Goal: Task Accomplishment & Management: Manage account settings

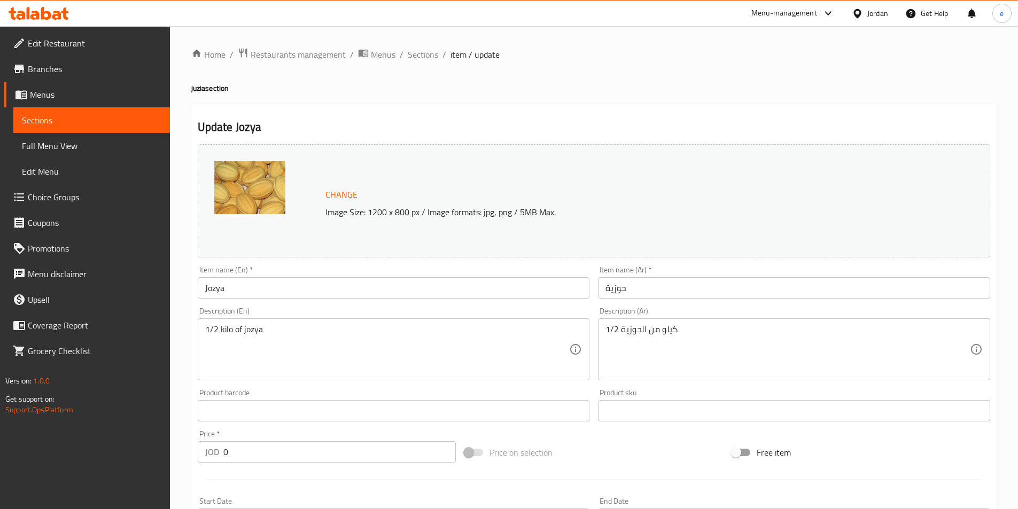
click at [881, 10] on div "Jordan" at bounding box center [877, 13] width 21 height 12
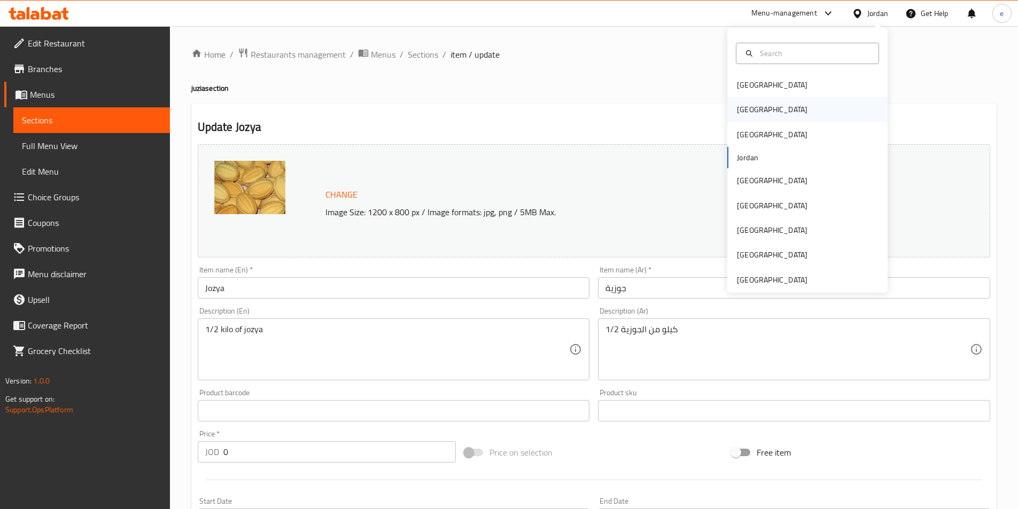
click at [773, 119] on div "[GEOGRAPHIC_DATA]" at bounding box center [807, 109] width 160 height 25
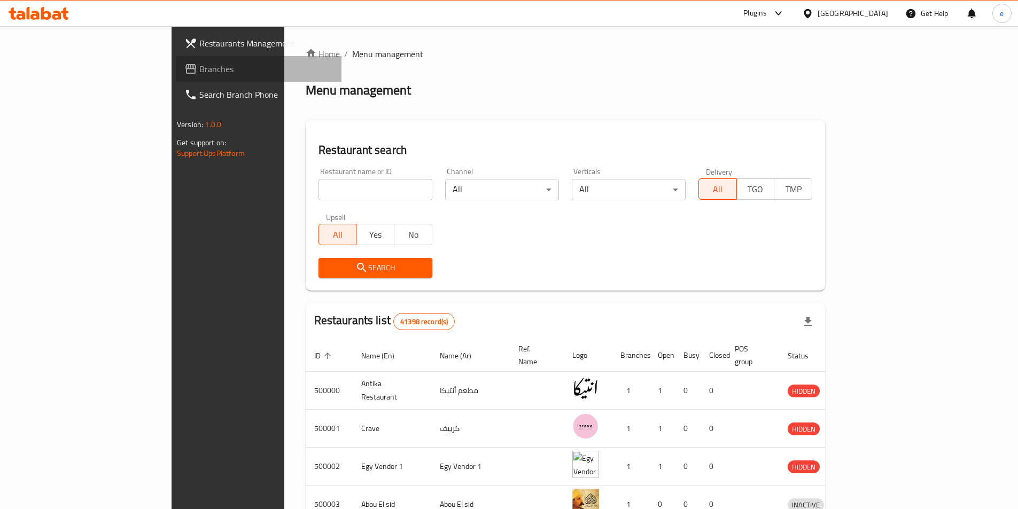
click at [199, 75] on span "Branches" at bounding box center [266, 69] width 134 height 13
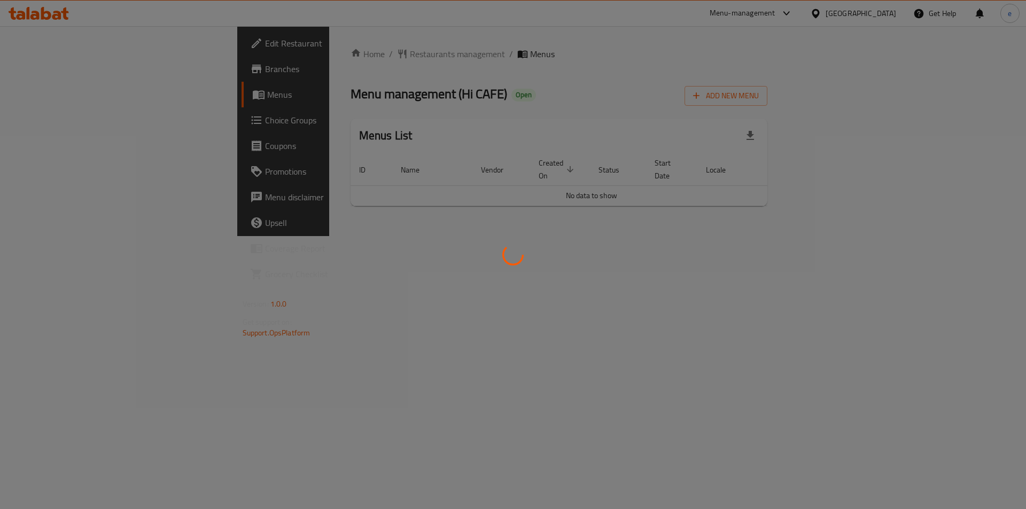
click at [40, 127] on div at bounding box center [513, 254] width 1026 height 509
click at [42, 118] on div at bounding box center [513, 254] width 1026 height 509
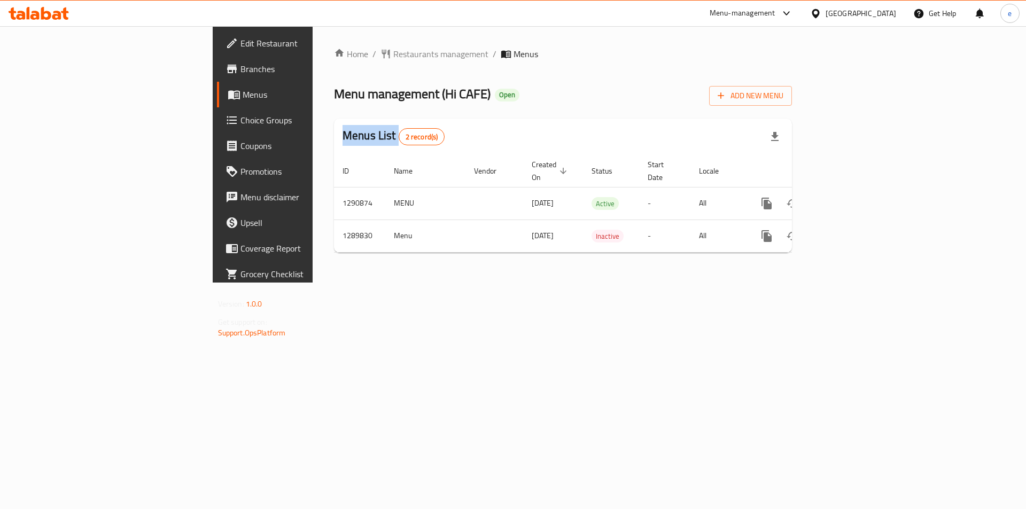
click at [213, 117] on div "Edit Restaurant Branches Menus Choice Groups Coupons Promotions Menu disclaimer…" at bounding box center [513, 154] width 601 height 256
click at [240, 117] on span "Choice Groups" at bounding box center [307, 120] width 135 height 13
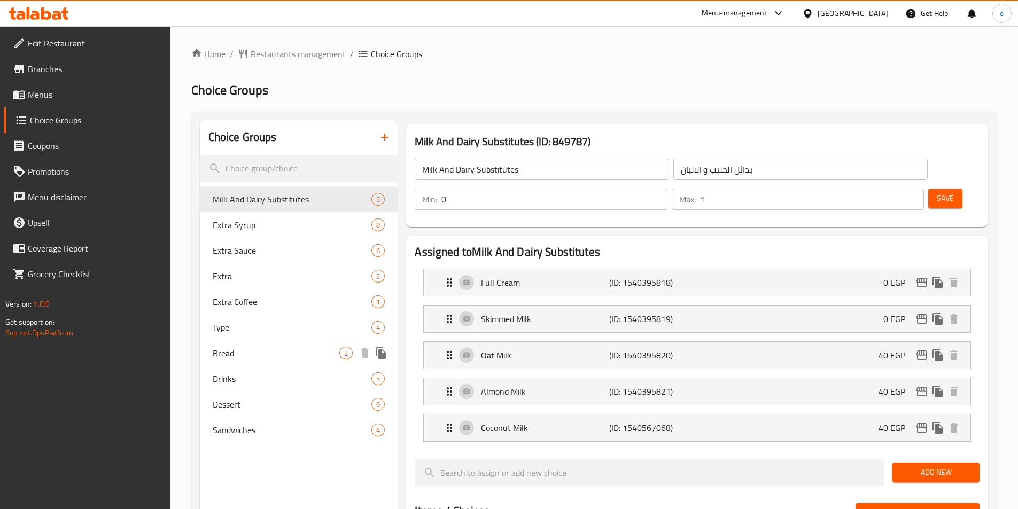
click at [245, 346] on div "Bread 2" at bounding box center [299, 353] width 198 height 26
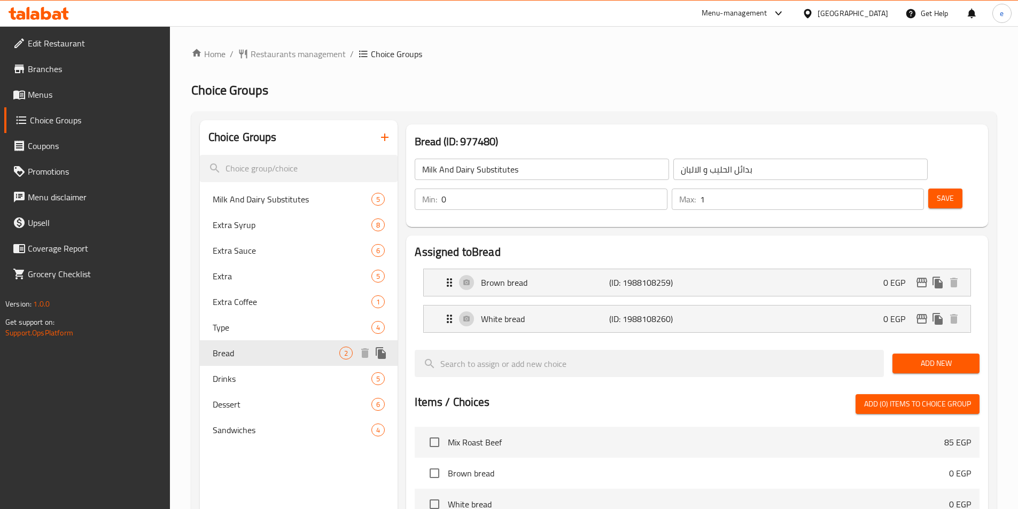
type input "Bread"
type input "الخبز"
type input "1"
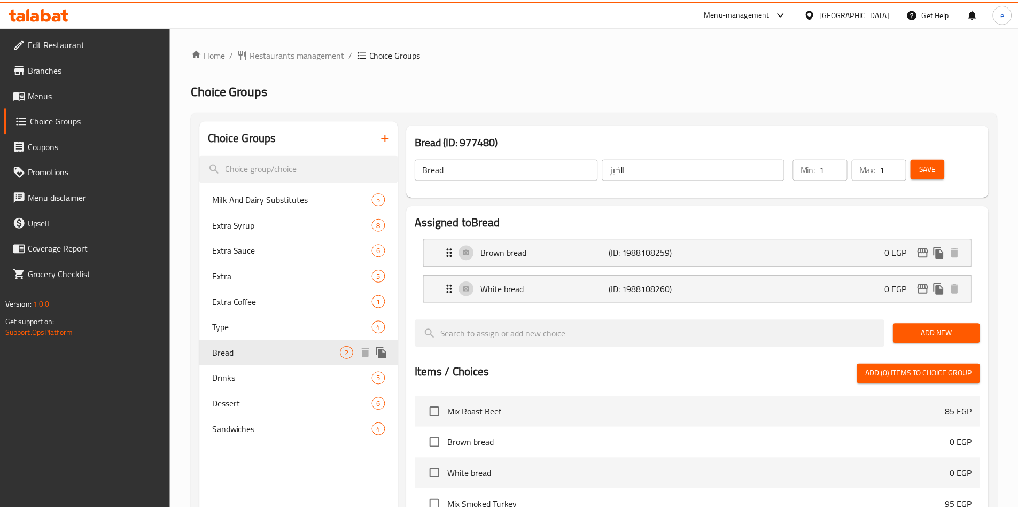
scroll to position [307, 0]
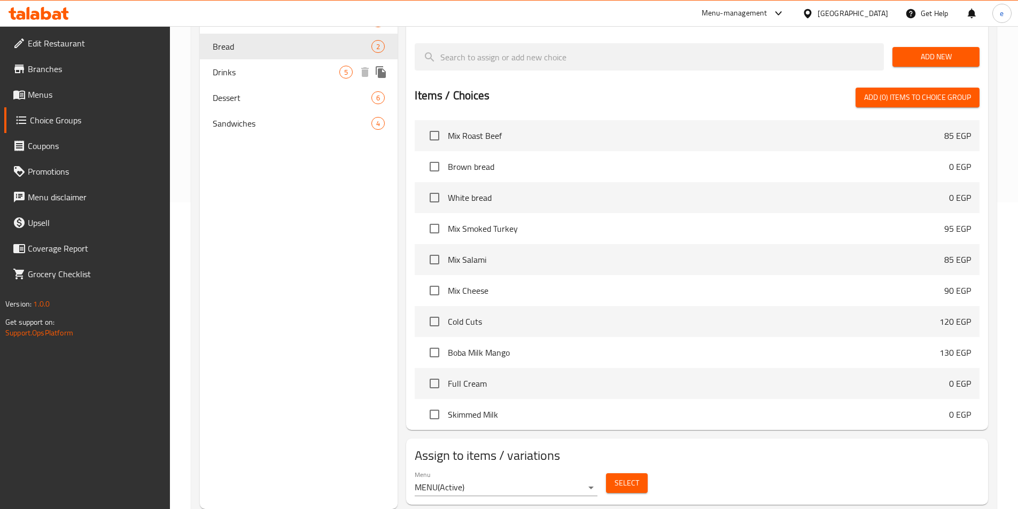
click at [260, 65] on div "Drinks 5" at bounding box center [299, 72] width 198 height 26
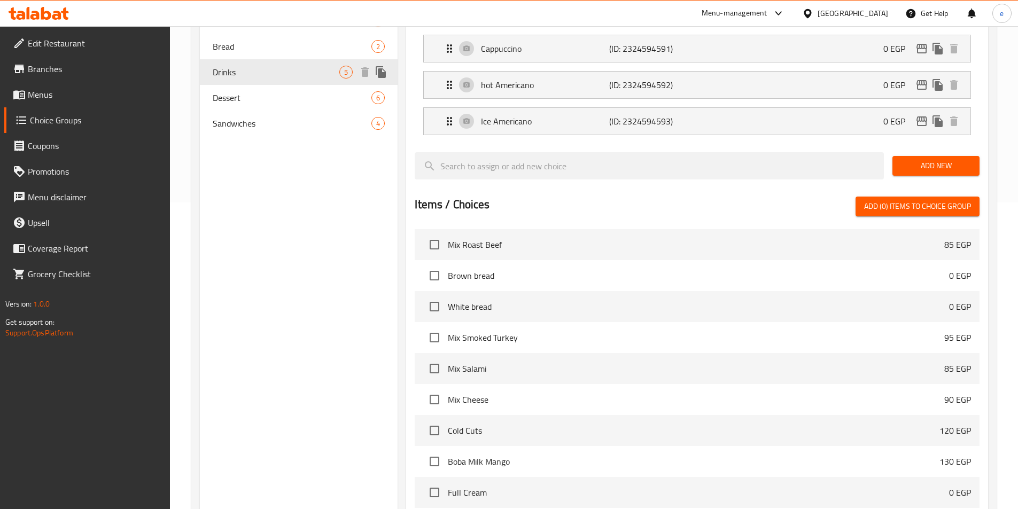
type input "Drinks"
type input "مشروبات"
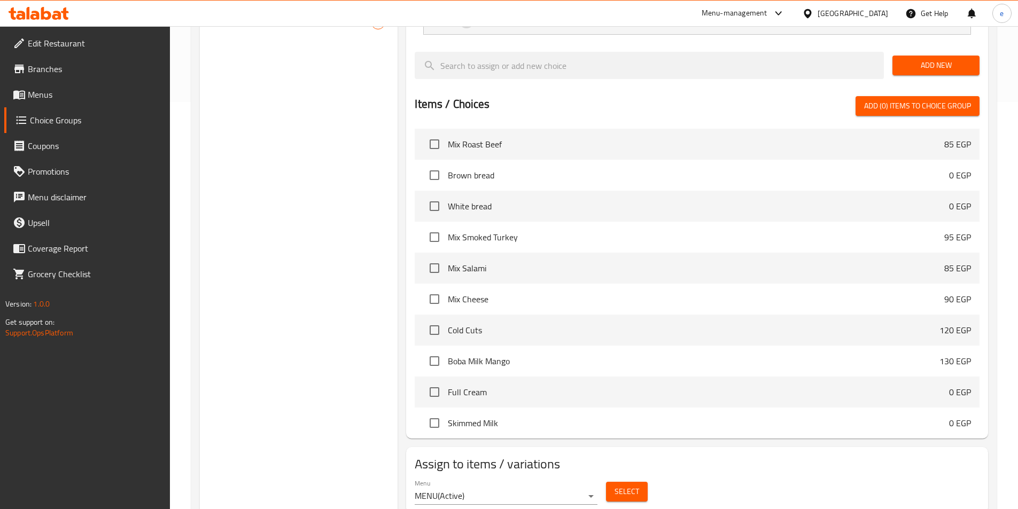
scroll to position [202, 0]
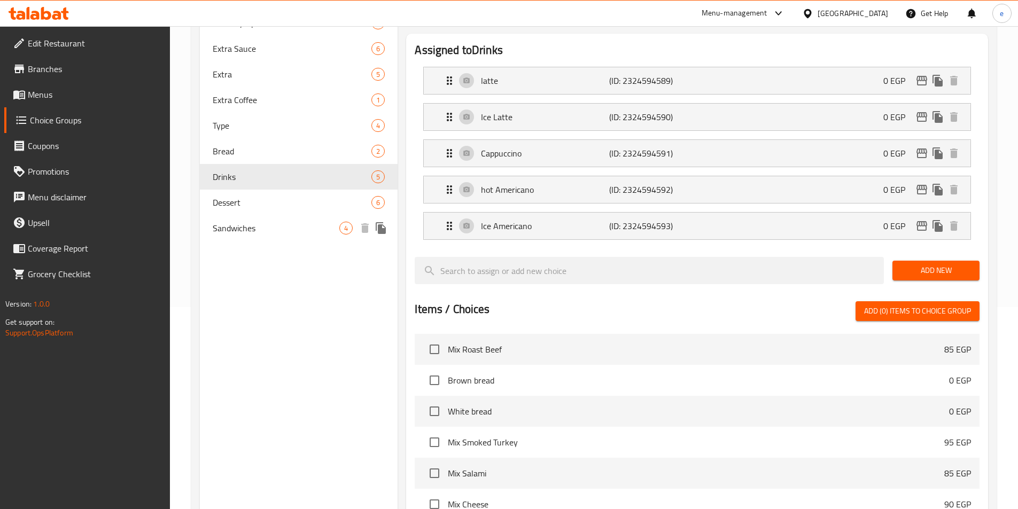
click at [243, 238] on div "Sandwiches 4" at bounding box center [299, 228] width 198 height 26
type input "Sandwiches"
type input "سندوتشات"
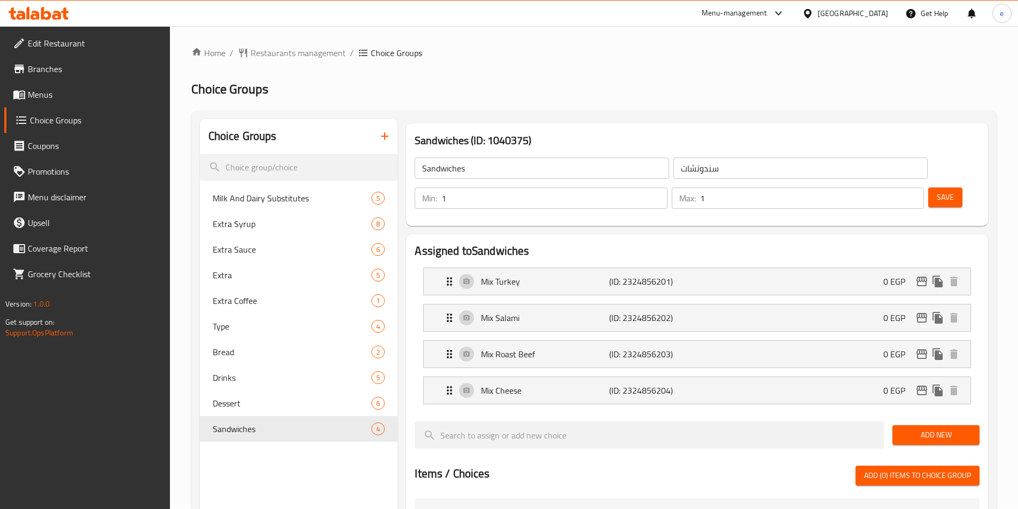
scroll to position [0, 0]
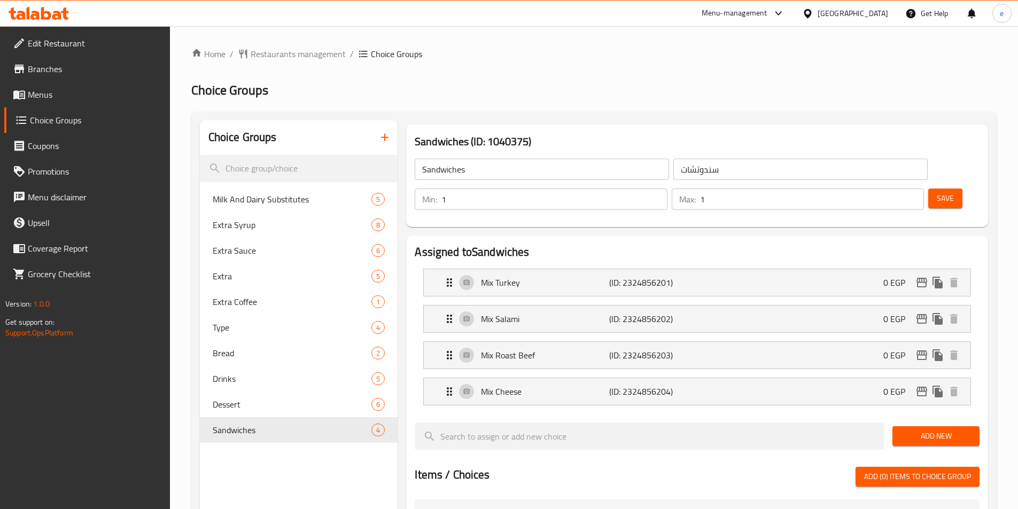
click at [870, 17] on div "[GEOGRAPHIC_DATA]" at bounding box center [852, 13] width 71 height 12
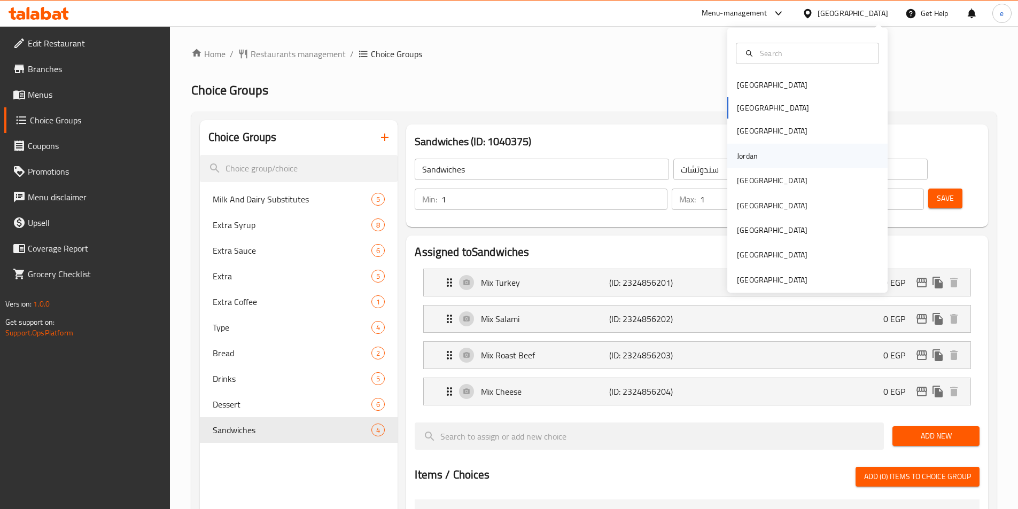
click at [737, 154] on div "Jordan" at bounding box center [747, 156] width 21 height 12
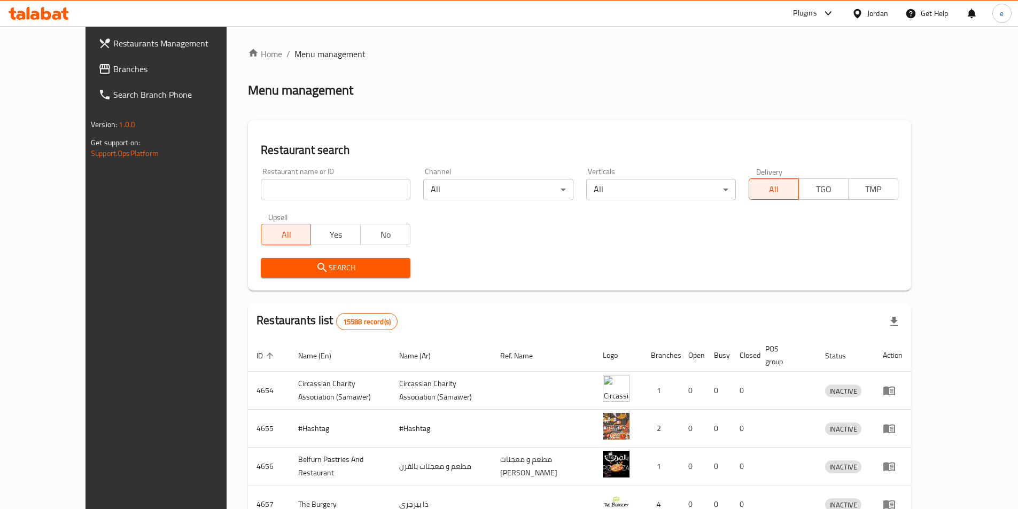
click at [874, 11] on div "Jordan" at bounding box center [877, 13] width 21 height 12
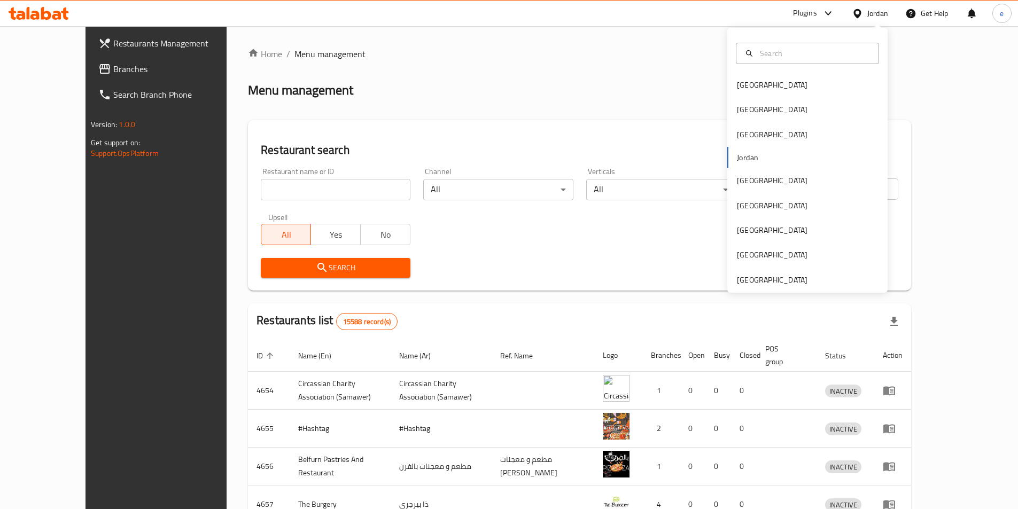
click at [103, 77] on link "Branches" at bounding box center [173, 69] width 166 height 26
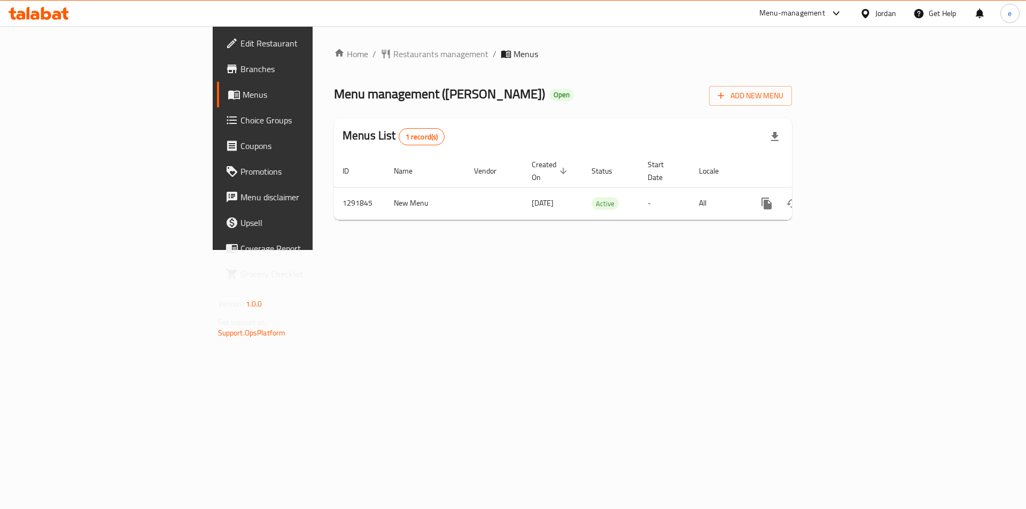
click at [240, 124] on span "Choice Groups" at bounding box center [307, 120] width 135 height 13
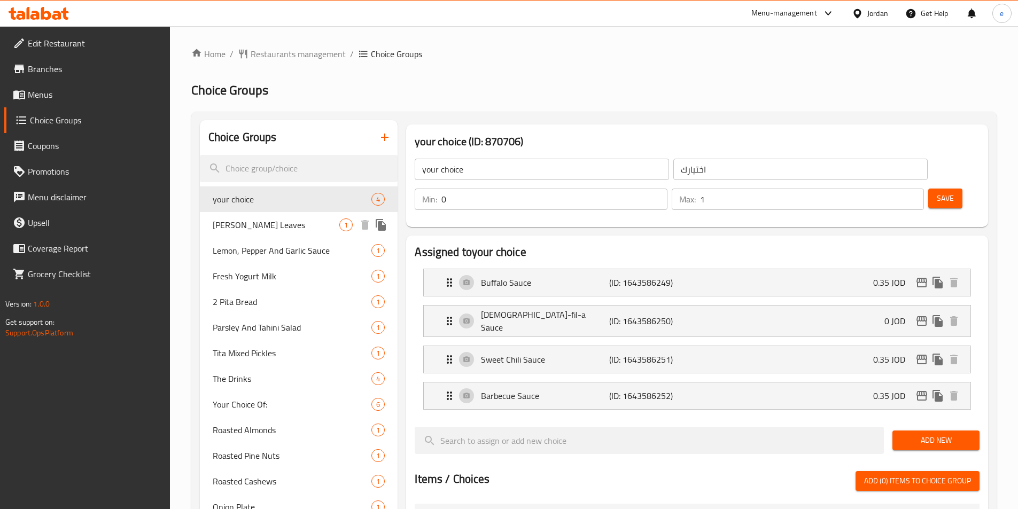
click at [266, 233] on div "Yalanji Vine Leaves 1" at bounding box center [299, 225] width 198 height 26
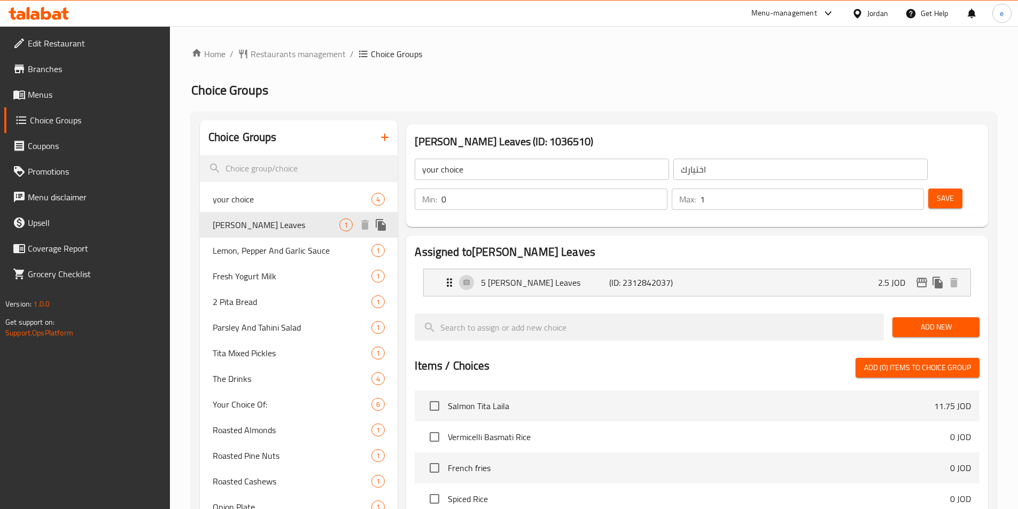
type input "Yalanji Vine Leaves"
type input "ورق عنب يلنجي"
click at [285, 252] on span "Lemon, Pepper And Garlic Sauce" at bounding box center [276, 250] width 127 height 13
type input "Lemon, Pepper And Garlic Sauce"
type input "صوص الليمون والفلفل والثوم"
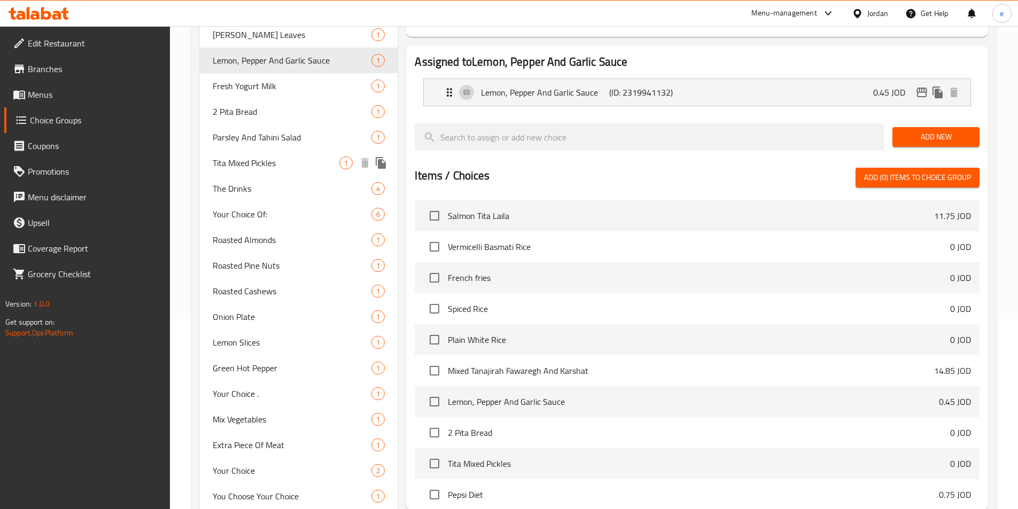
scroll to position [137, 0]
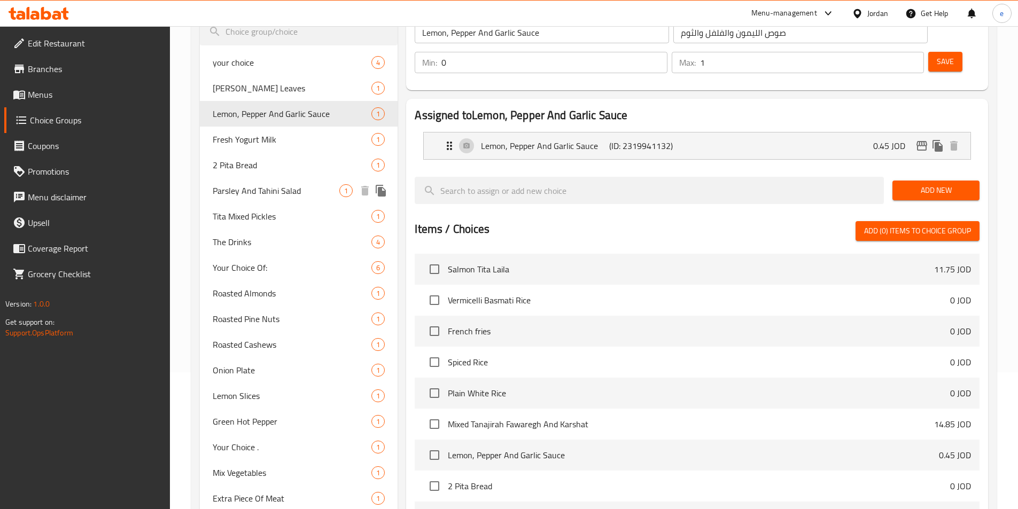
click at [276, 191] on span "Parsley And Tahini Salad" at bounding box center [276, 190] width 127 height 13
type input "Parsley And Tahini Salad"
type input "سلطه البقدونس مع الطحينيه"
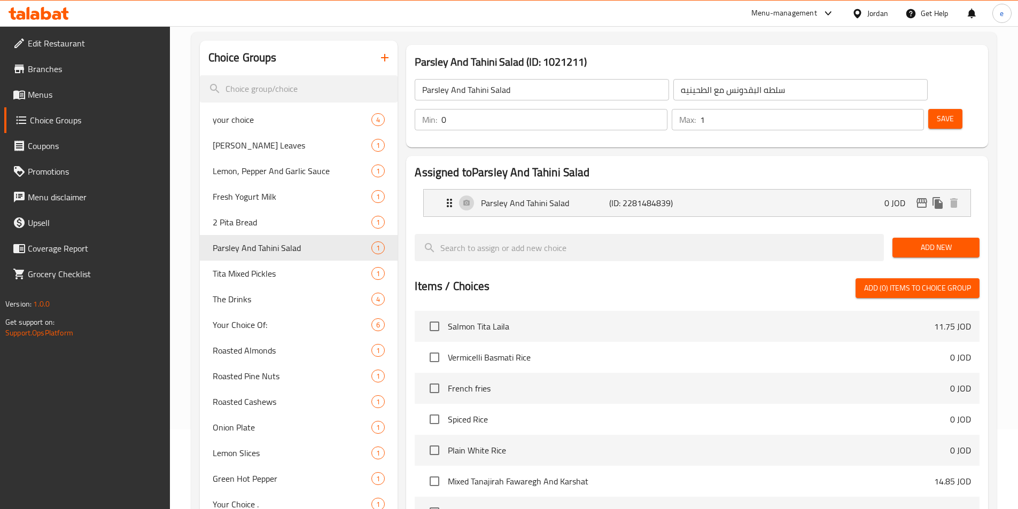
scroll to position [30, 0]
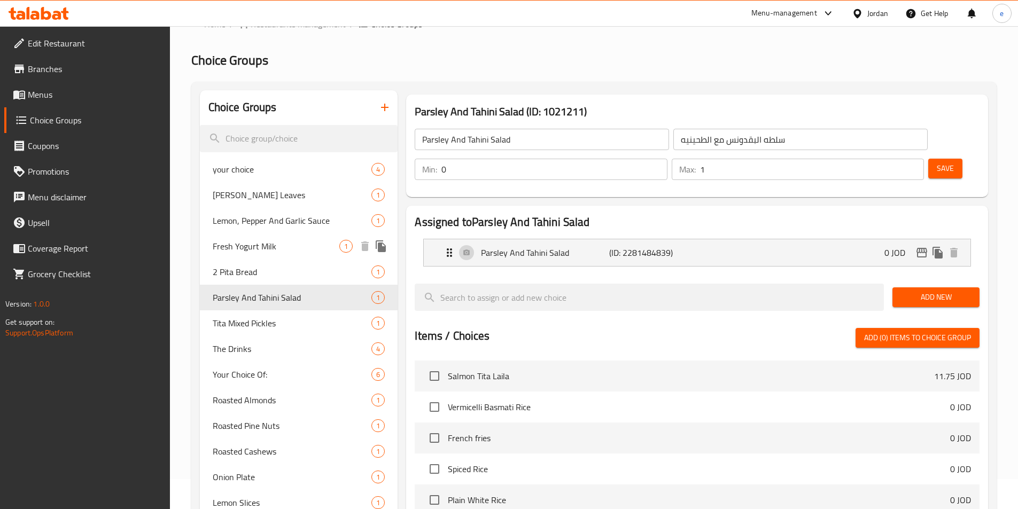
click at [273, 244] on span "Fresh Yogurt Milk" at bounding box center [276, 246] width 127 height 13
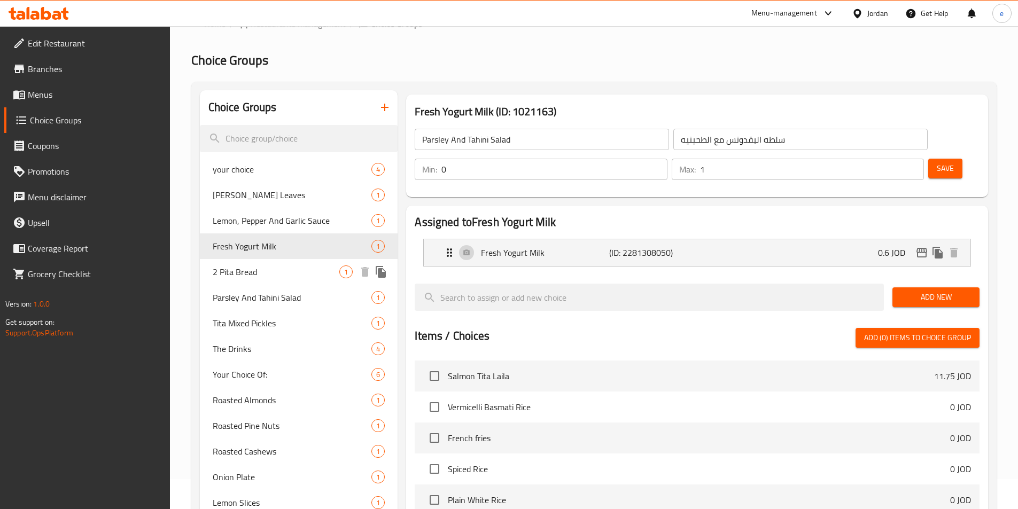
type input "Fresh Yogurt Milk"
type input "لبن زبادي فريش"
click at [256, 330] on span "Tita Mixed Pickles" at bounding box center [276, 323] width 127 height 13
type input "Tita Mixed Pickles"
type input "مخلل تيتا المشكل"
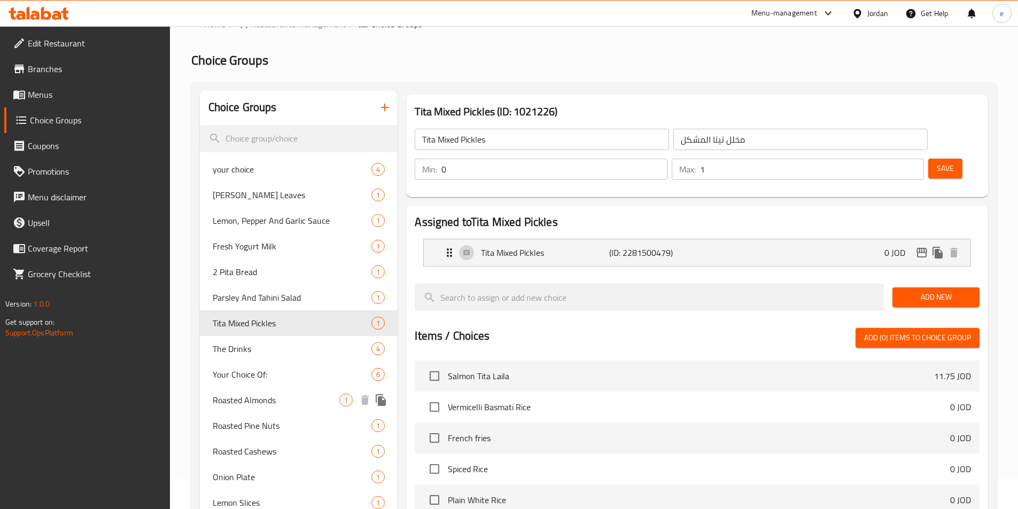
click at [264, 397] on span "Roasted Almonds" at bounding box center [276, 400] width 127 height 13
type input "Roasted Almonds"
type input "لوز محمص"
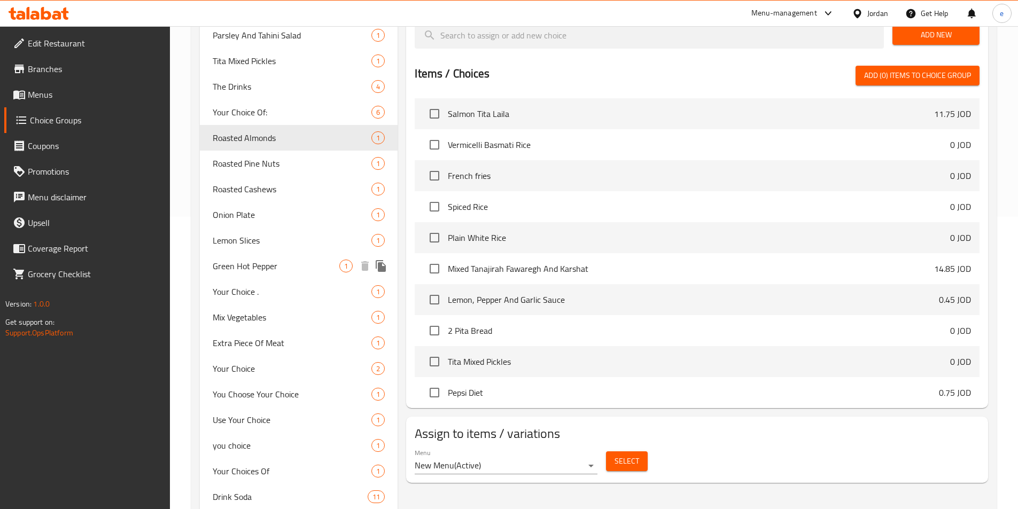
scroll to position [190, 0]
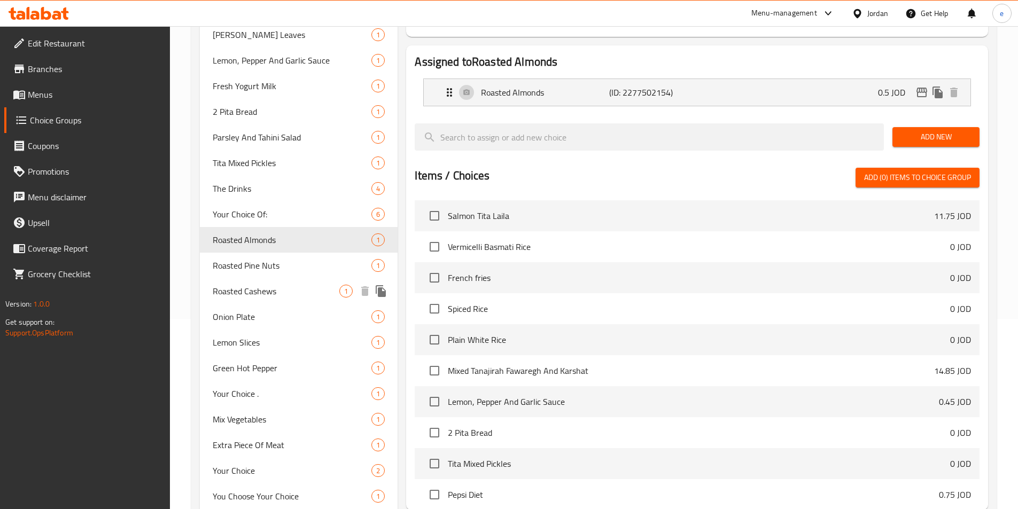
click at [264, 292] on span "Roasted Cashews" at bounding box center [276, 291] width 127 height 13
type input "Roasted Cashews"
type input "كاجو محمص"
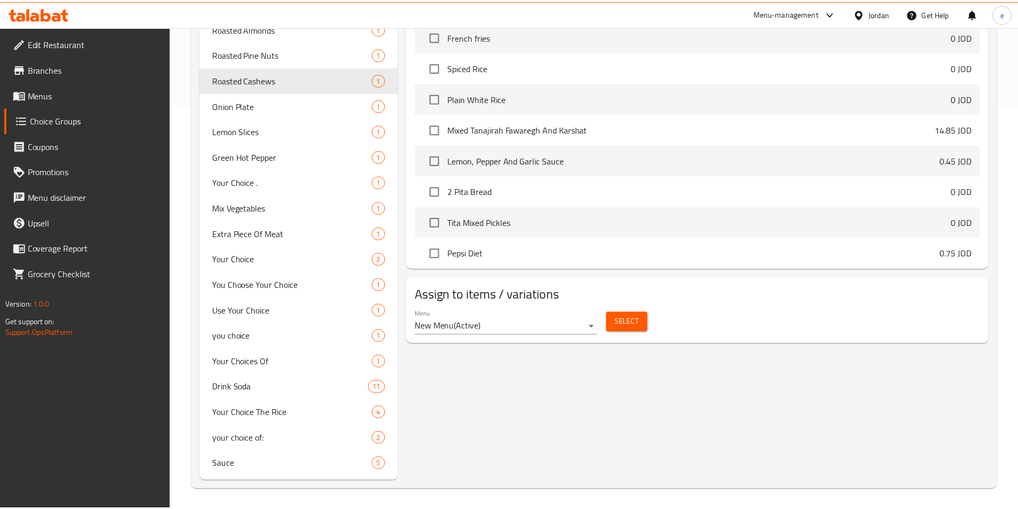
scroll to position [404, 0]
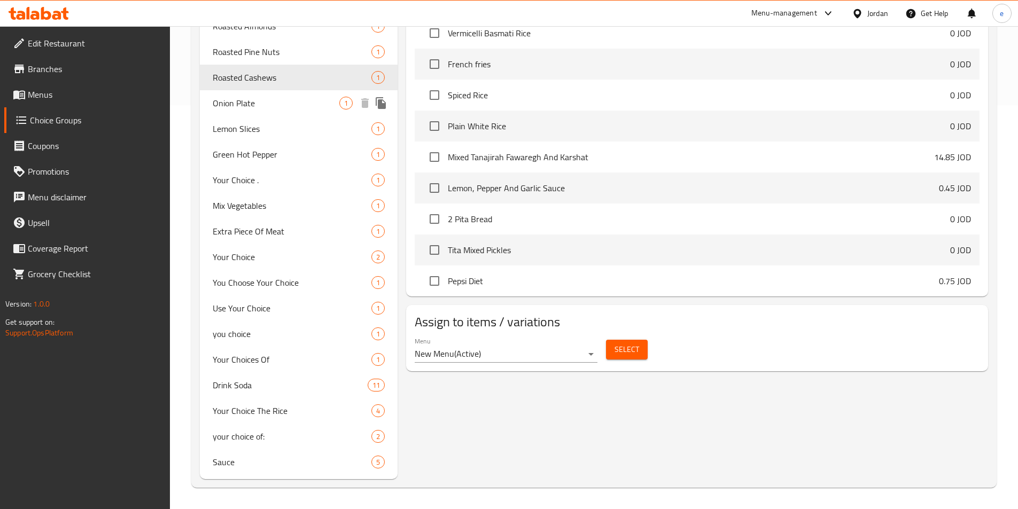
click at [292, 105] on span "Onion Plate" at bounding box center [276, 103] width 127 height 13
type input "Onion Plate"
type input "طبق بصل"
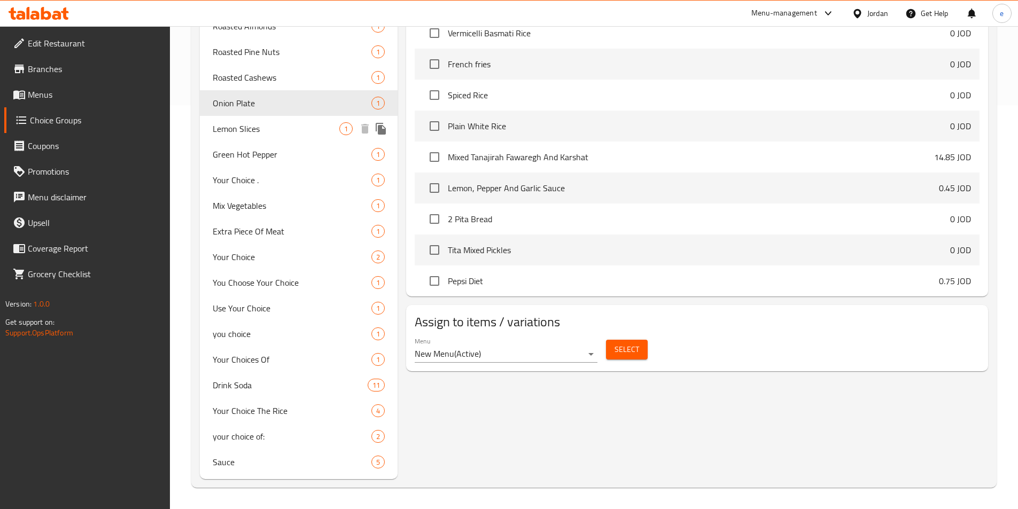
click at [262, 129] on span "Lemon Slices" at bounding box center [276, 128] width 127 height 13
type input "Lemon Slices"
type input "ليمون شرائح"
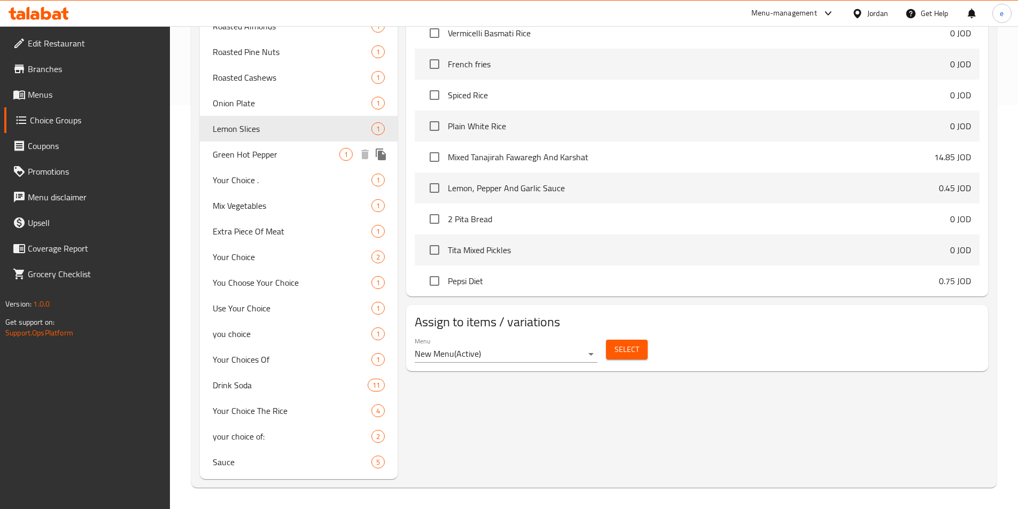
click at [244, 150] on span "Green Hot Pepper" at bounding box center [276, 154] width 127 height 13
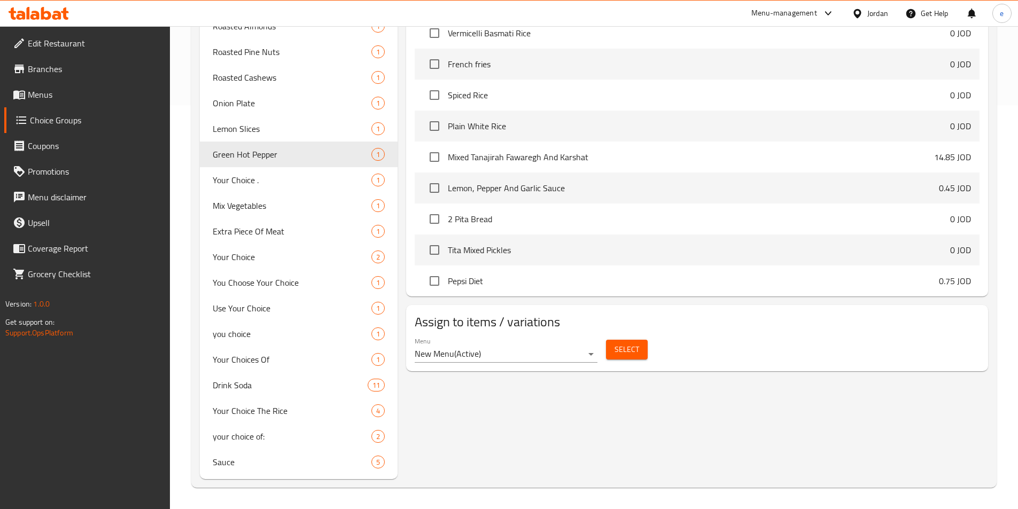
type input "Green Hot Pepper"
type input "فلفل اخضر حار"
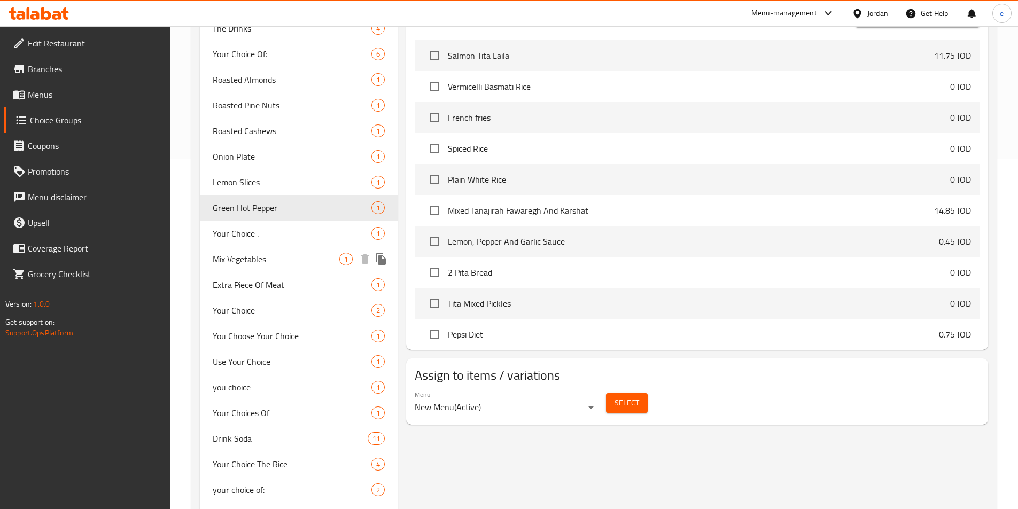
click at [250, 262] on span "Mix Vegetables" at bounding box center [276, 259] width 127 height 13
type input "Mix Vegetables"
type input "خضره مشكله"
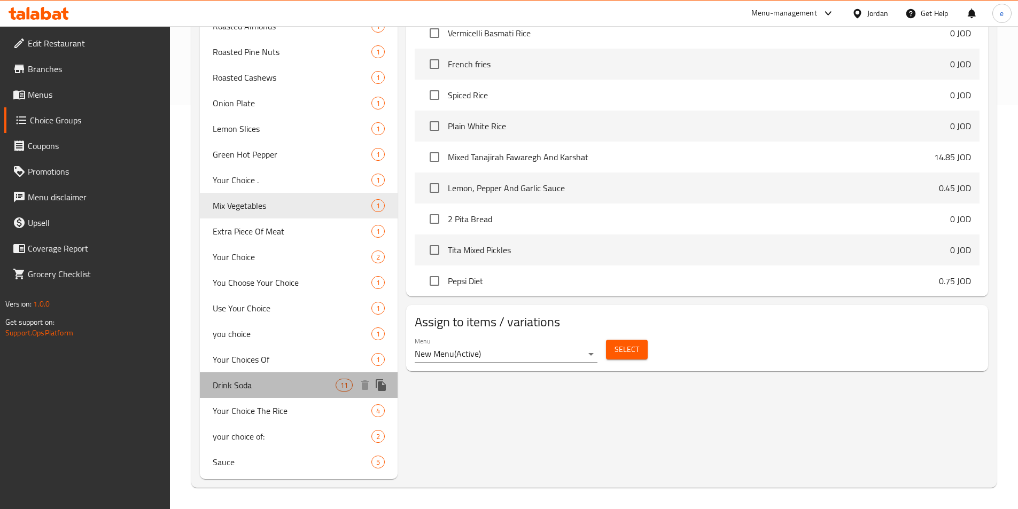
click at [265, 379] on span "Drink Soda" at bounding box center [274, 385] width 123 height 13
type input "Drink Soda"
type input "شرب الصودا"
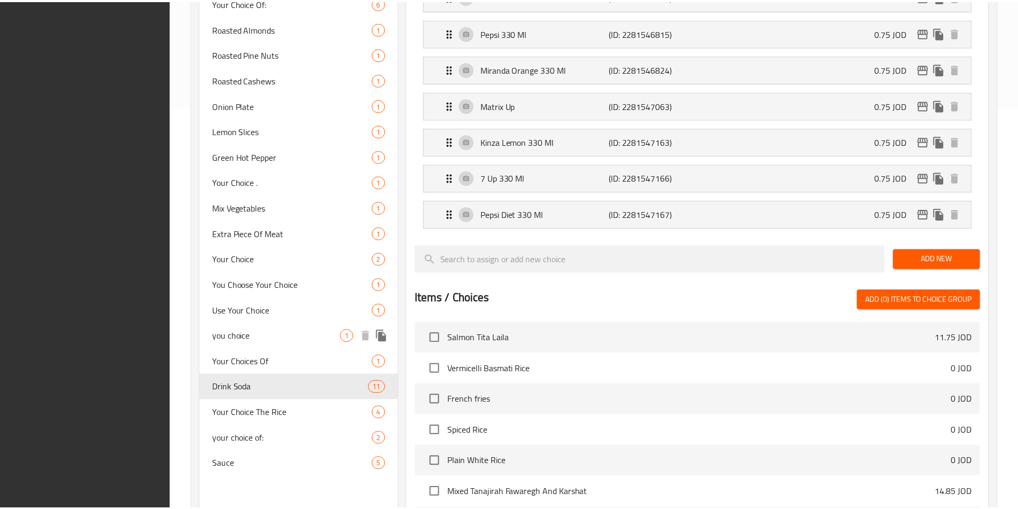
scroll to position [634, 0]
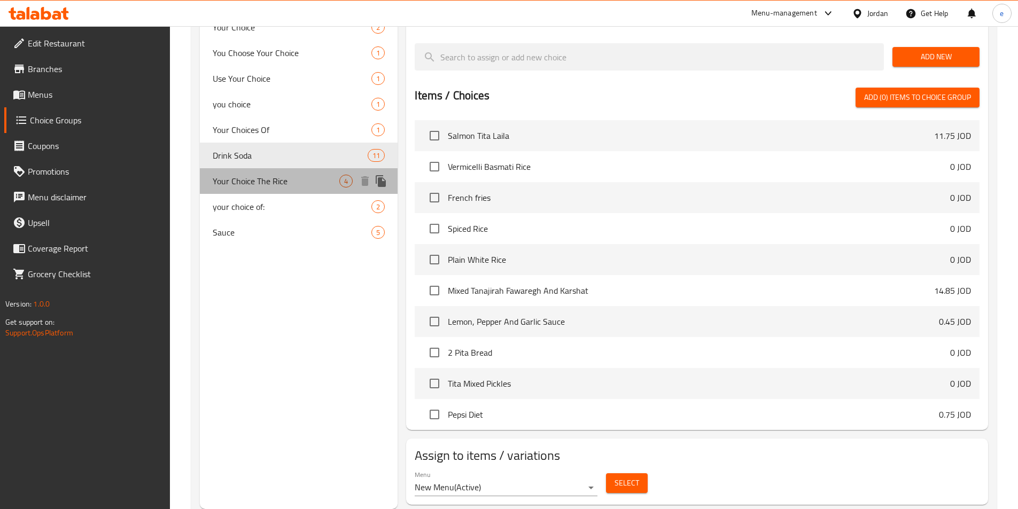
click at [239, 177] on span "Your Choice The Rice" at bounding box center [276, 181] width 127 height 13
type input "Your Choice The Rice"
type input "اختياراتك"
type input "1"
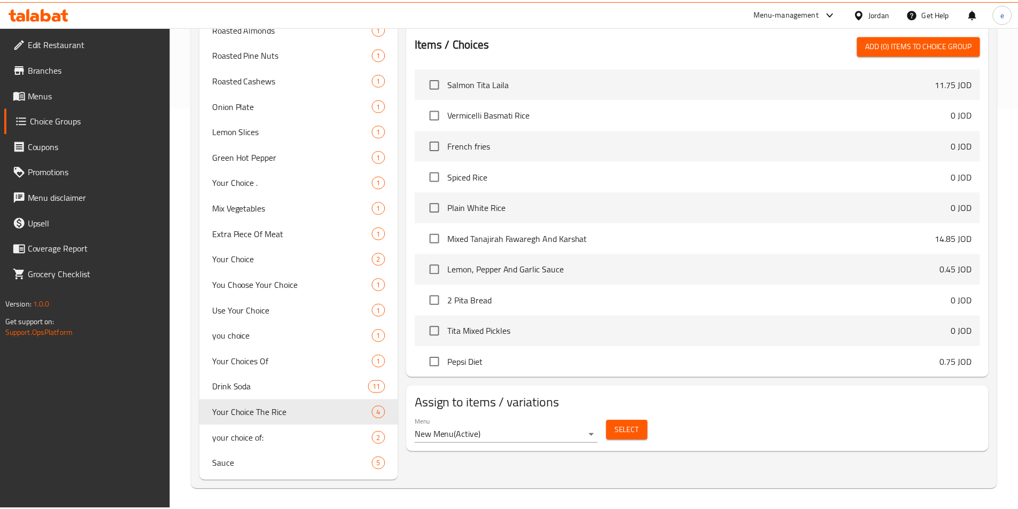
scroll to position [404, 0]
